Goal: Information Seeking & Learning: Learn about a topic

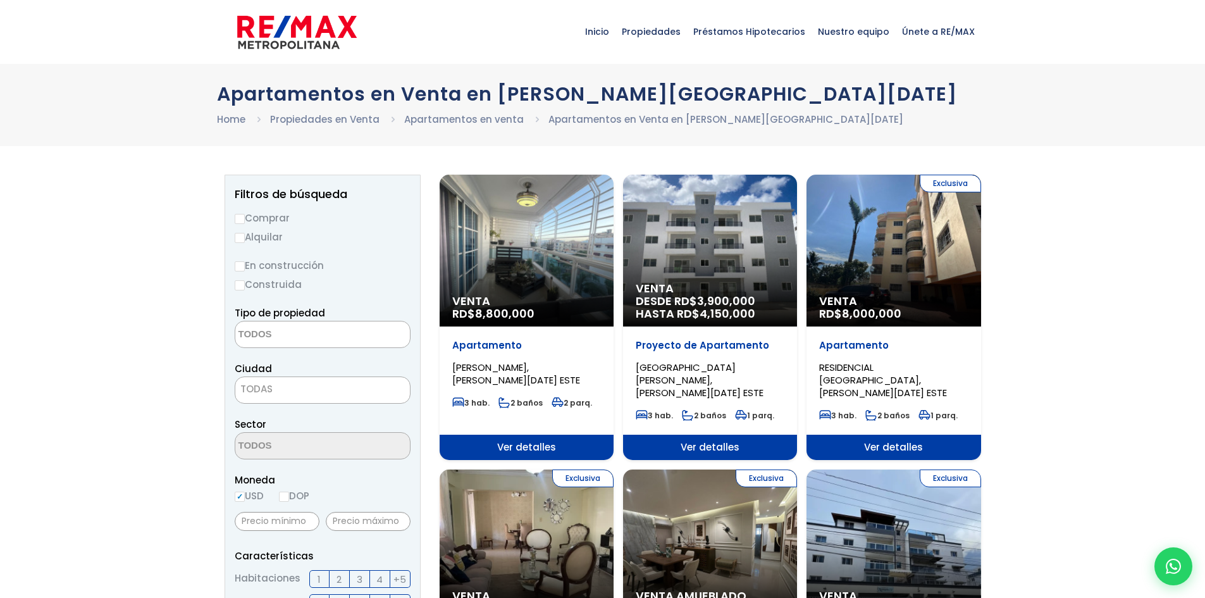
select select
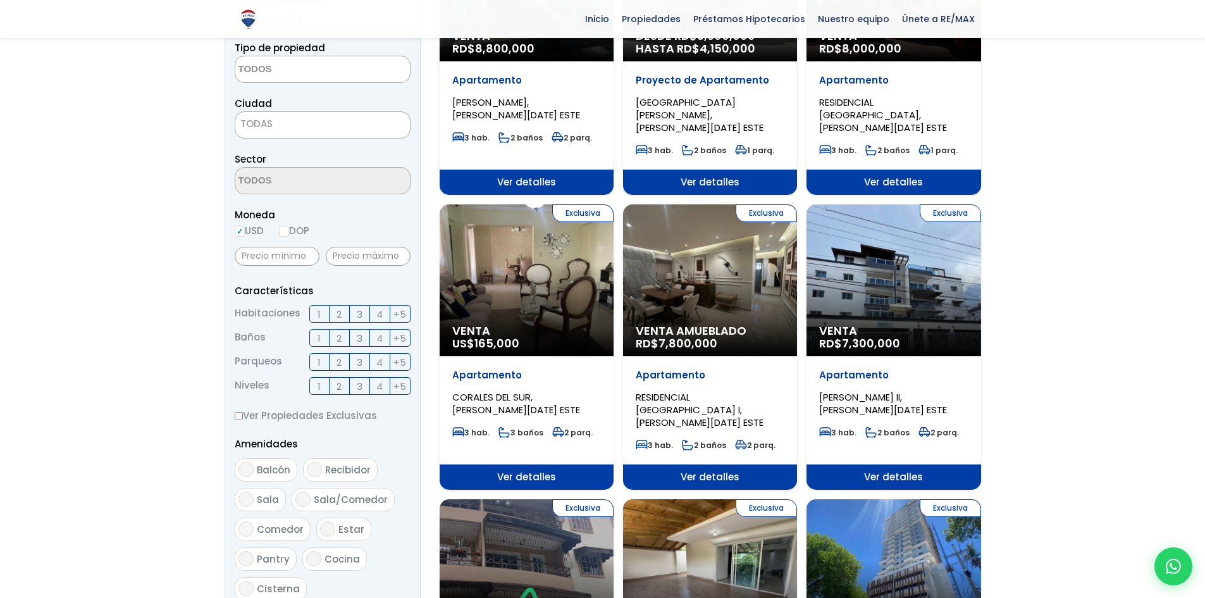
scroll to position [63, 0]
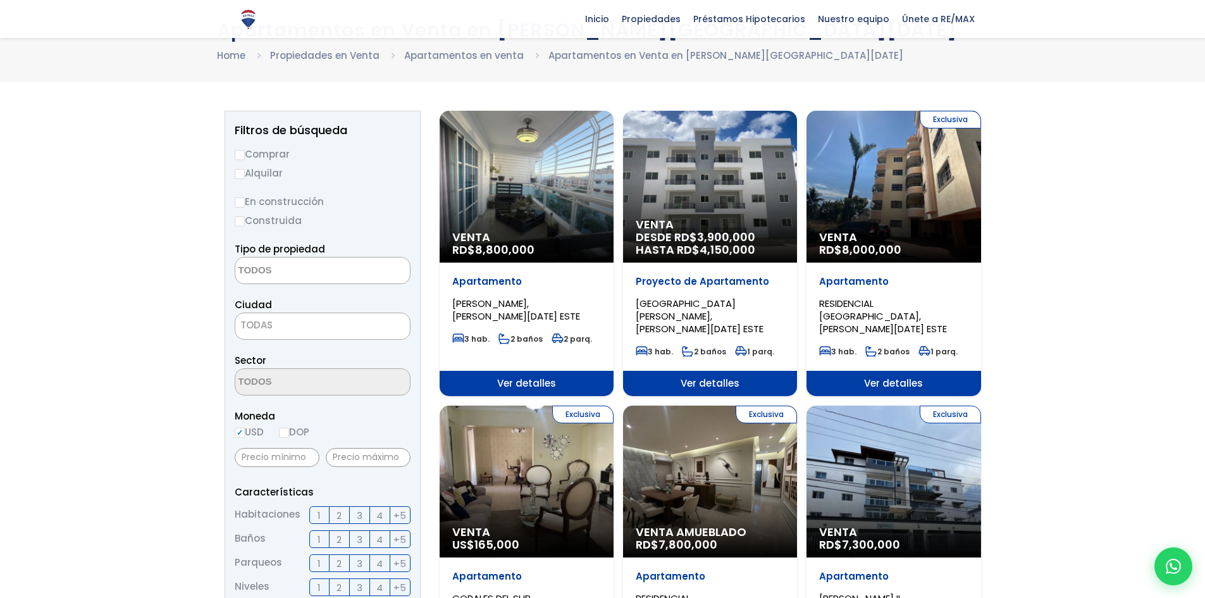
click at [239, 156] on input "Comprar" at bounding box center [240, 155] width 10 height 10
radio input "true"
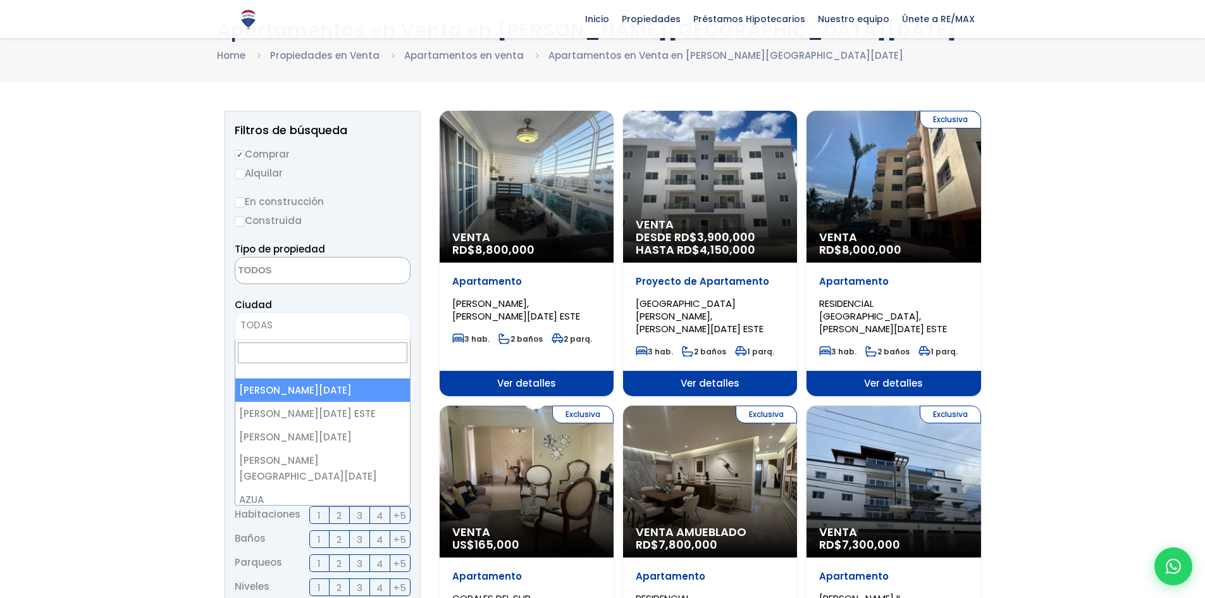
click at [343, 326] on span "TODAS" at bounding box center [322, 325] width 175 height 18
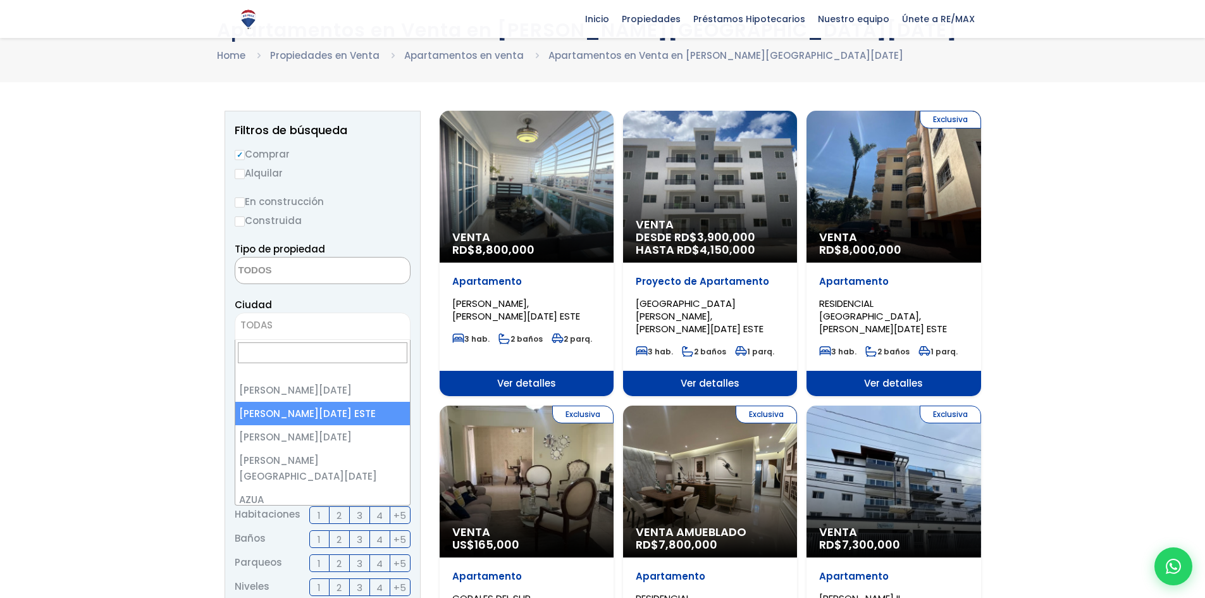
select select "148"
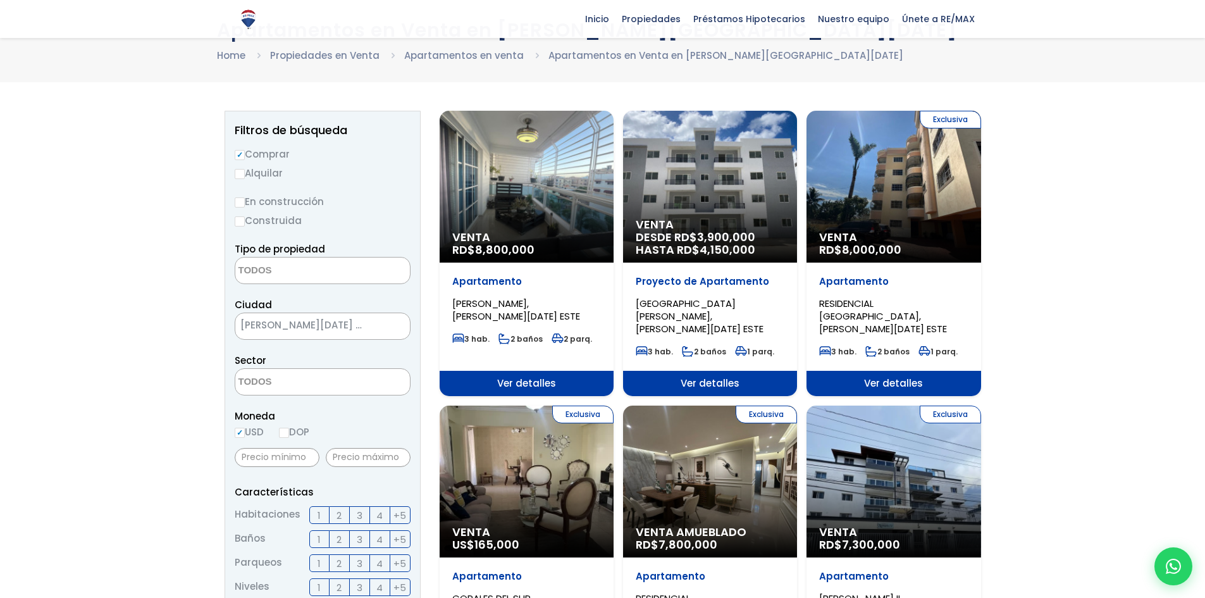
click at [276, 273] on textarea "Search" at bounding box center [296, 270] width 123 height 27
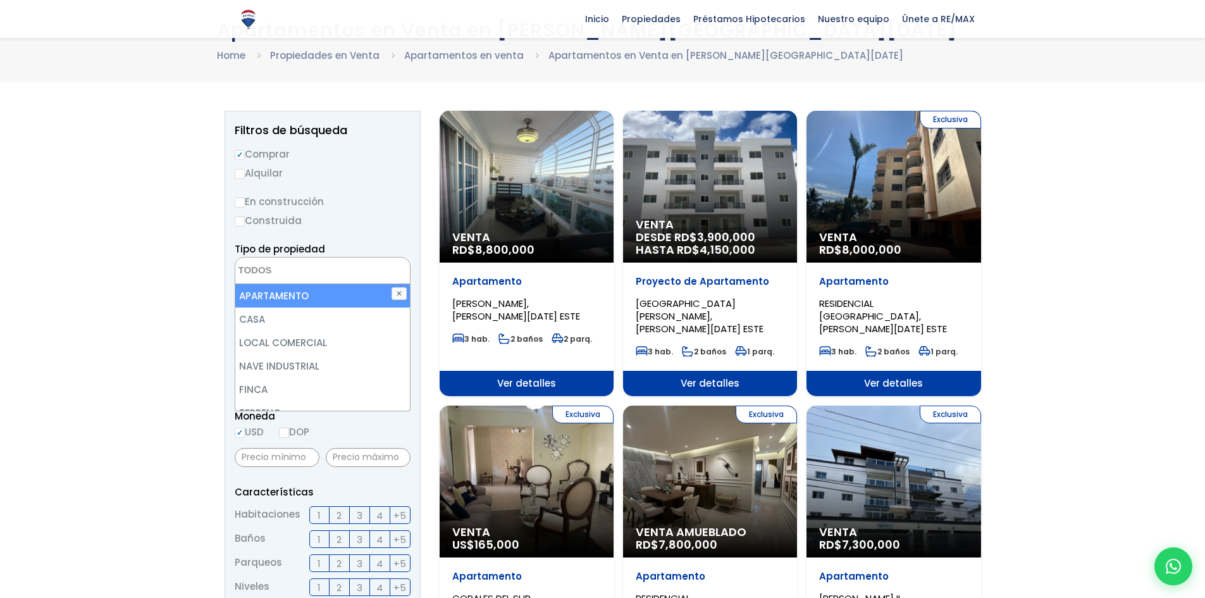
click at [275, 295] on li "APARTAMENTO" at bounding box center [322, 295] width 175 height 23
select select "apartment"
click at [279, 296] on li "APARTAMENTO" at bounding box center [322, 295] width 175 height 23
select select "apartment"
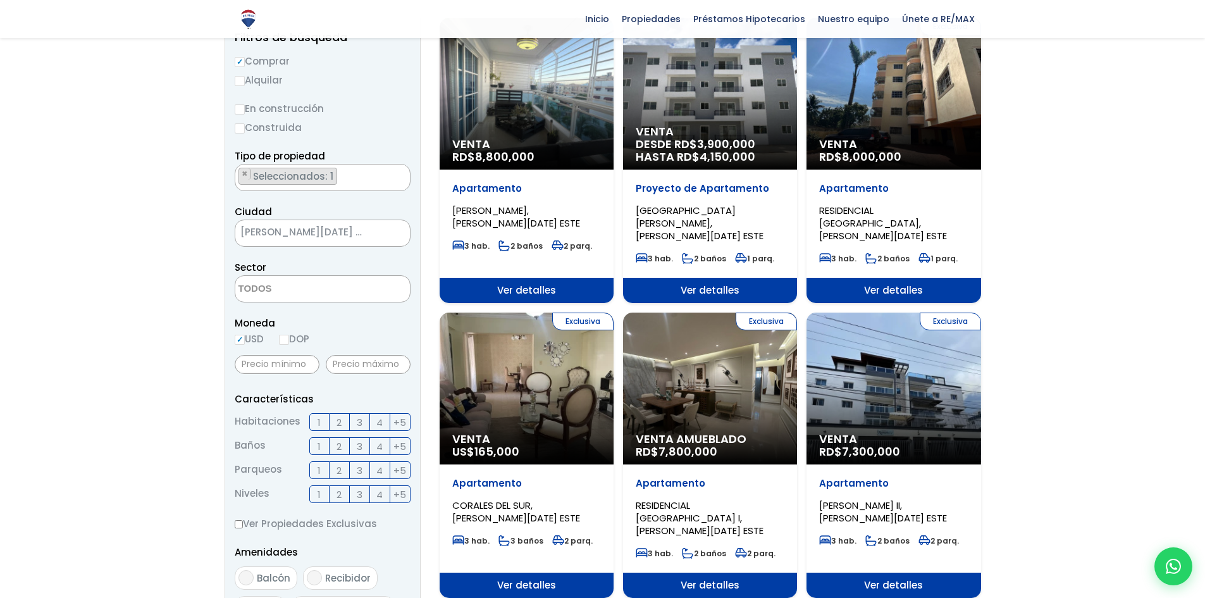
scroll to position [190, 0]
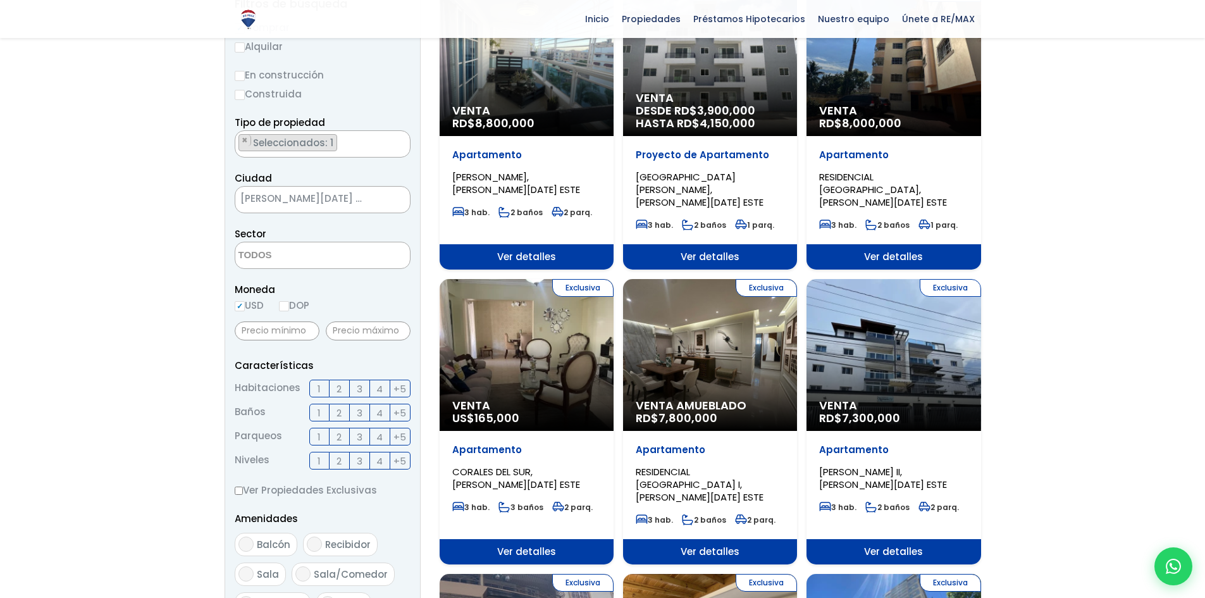
click at [286, 307] on input "DOP" at bounding box center [284, 306] width 10 height 10
radio input "true"
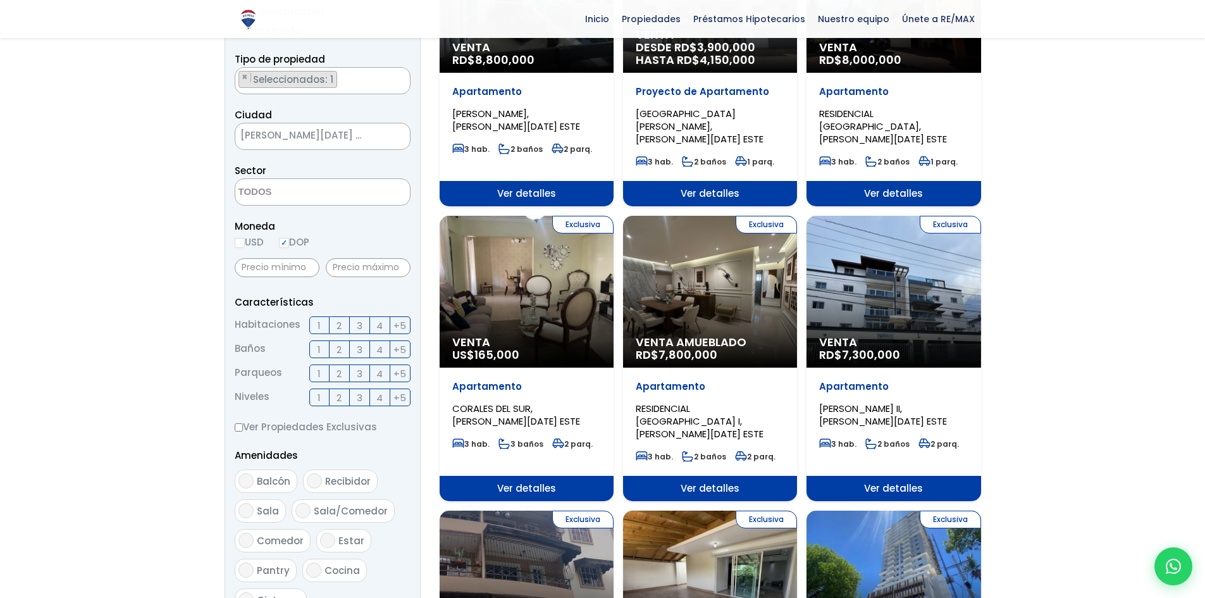
click at [340, 326] on span "2" at bounding box center [338, 325] width 5 height 16
click at [0, 0] on input "2" at bounding box center [0, 0] width 0 height 0
click at [320, 351] on span "1" at bounding box center [318, 349] width 3 height 16
click at [0, 0] on input "1" at bounding box center [0, 0] width 0 height 0
click at [358, 326] on span "3" at bounding box center [360, 325] width 6 height 16
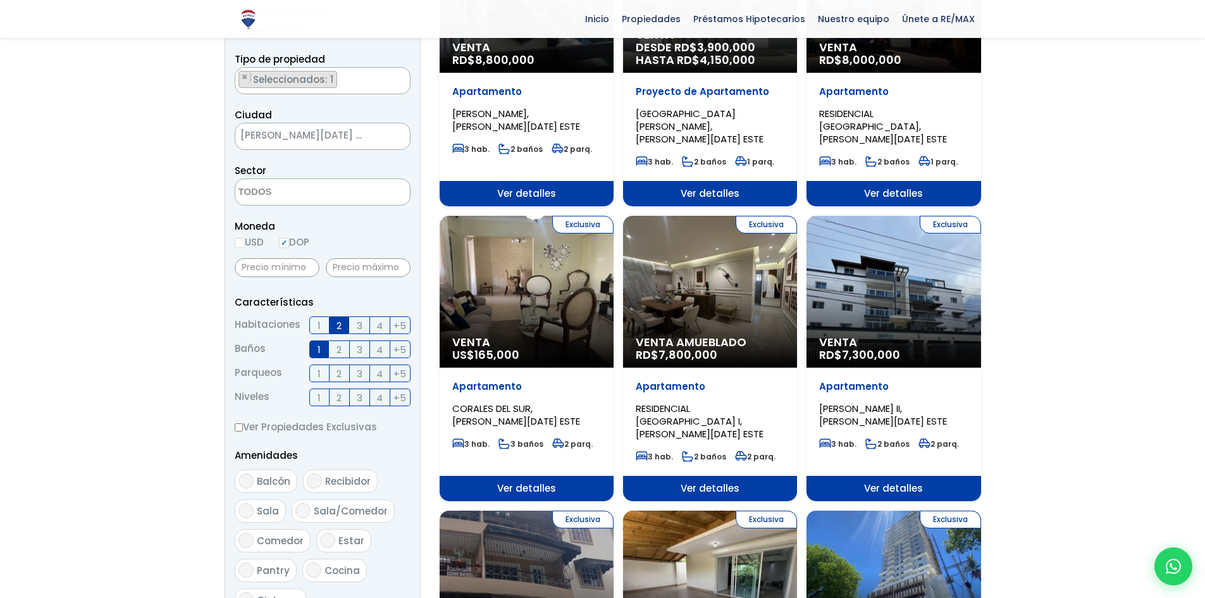
click at [0, 0] on input "3" at bounding box center [0, 0] width 0 height 0
click at [341, 328] on span "2" at bounding box center [338, 325] width 5 height 16
click at [0, 0] on input "2" at bounding box center [0, 0] width 0 height 0
click at [320, 374] on span "1" at bounding box center [318, 373] width 3 height 16
click at [0, 0] on input "1" at bounding box center [0, 0] width 0 height 0
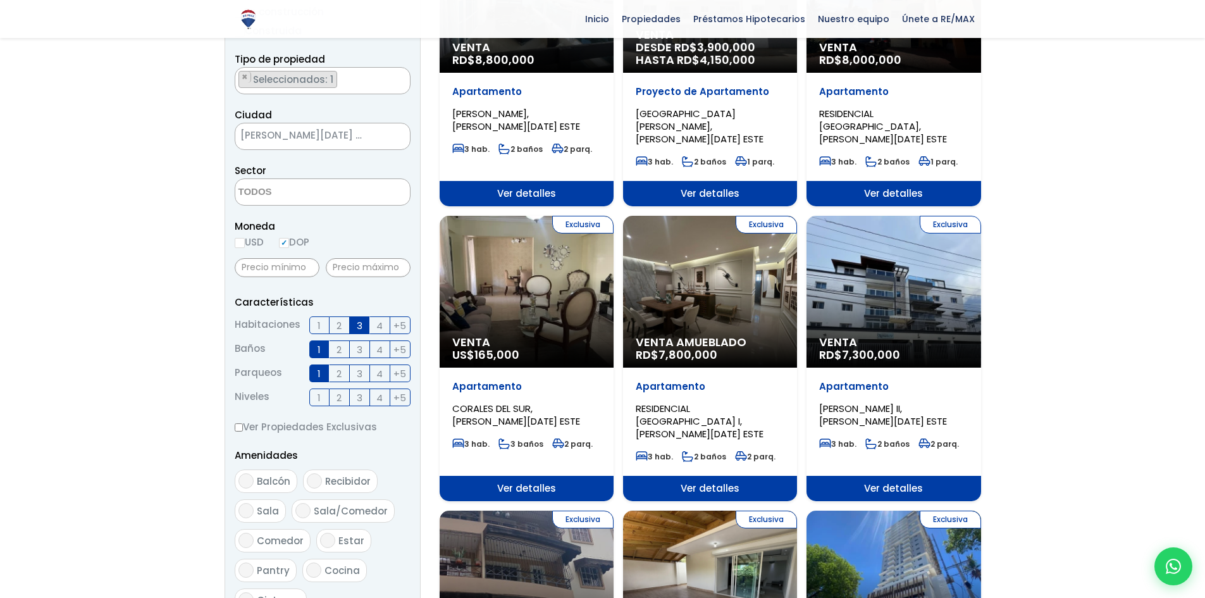
click at [337, 395] on span "2" at bounding box center [338, 398] width 5 height 16
click at [0, 0] on input "2" at bounding box center [0, 0] width 0 height 0
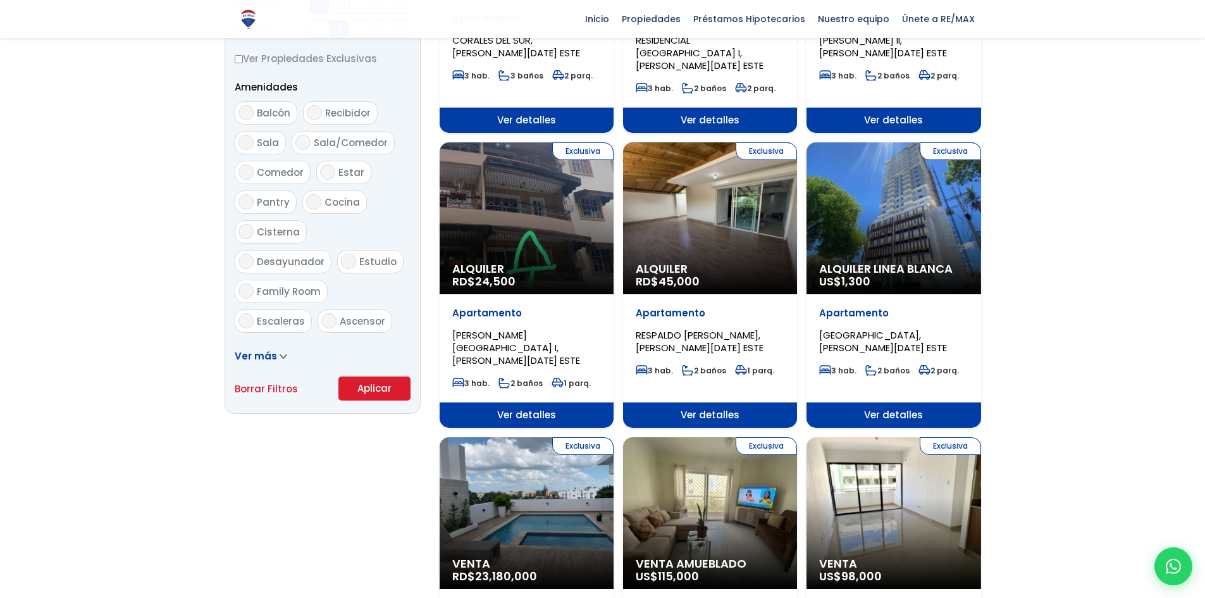
scroll to position [632, 0]
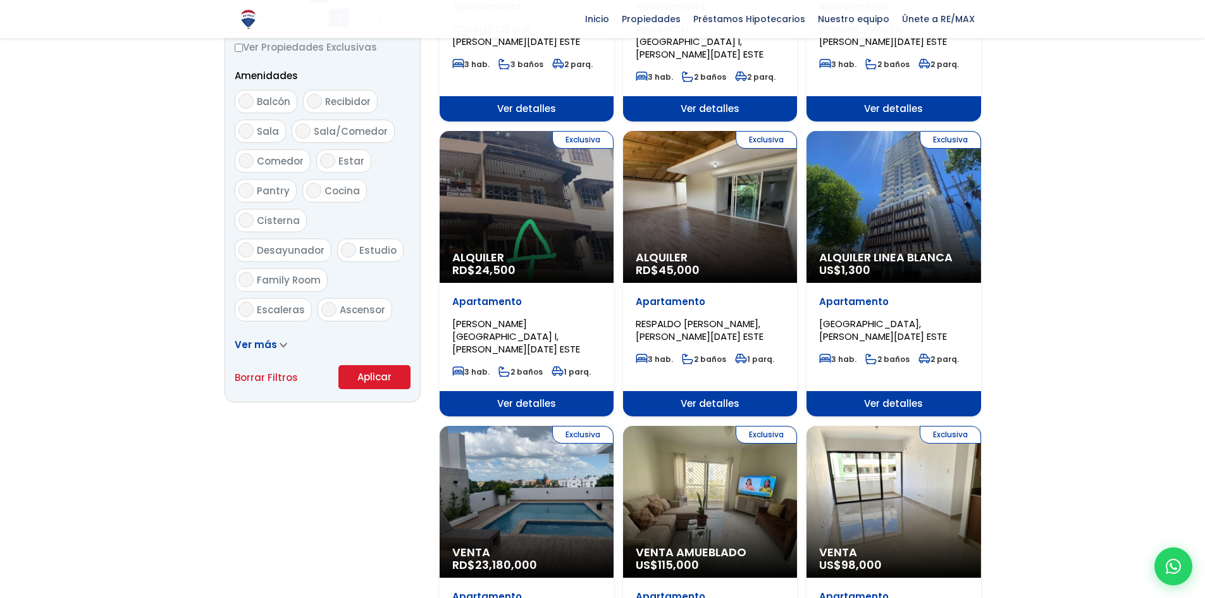
click at [370, 377] on button "Aplicar" at bounding box center [374, 377] width 72 height 24
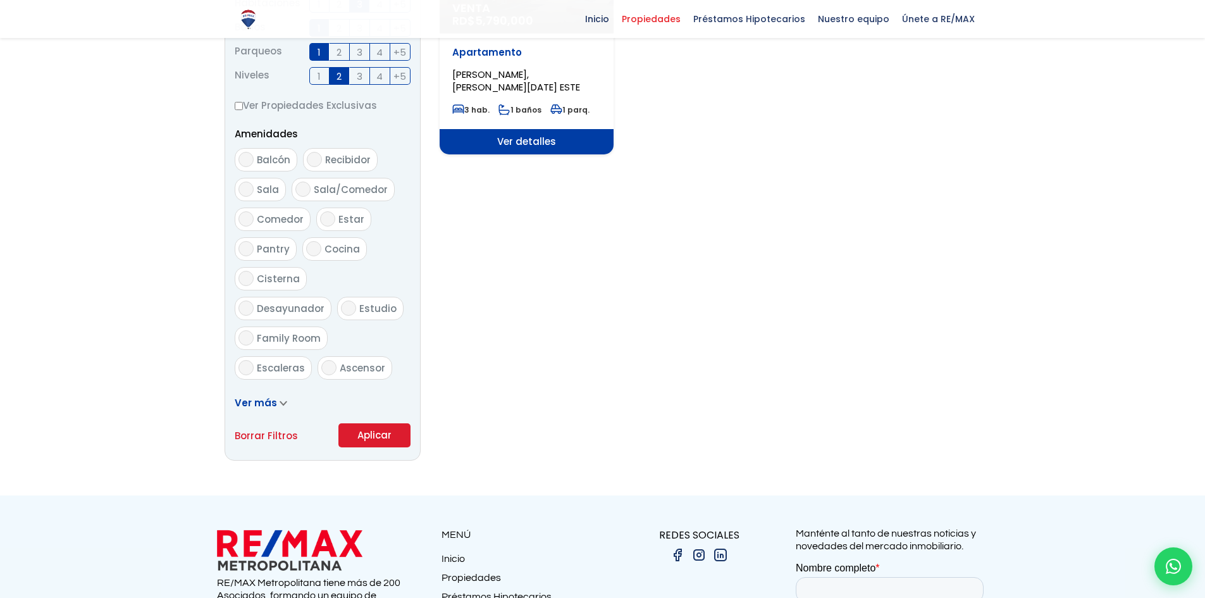
scroll to position [632, 0]
